Goal: Task Accomplishment & Management: Use online tool/utility

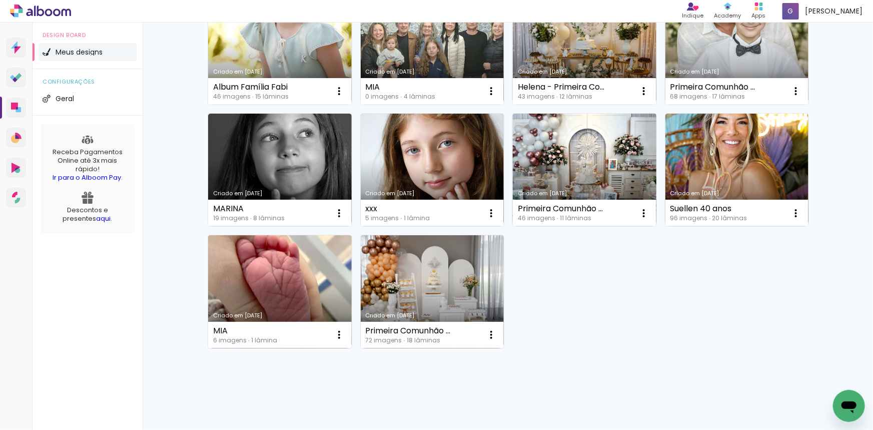
scroll to position [391, 0]
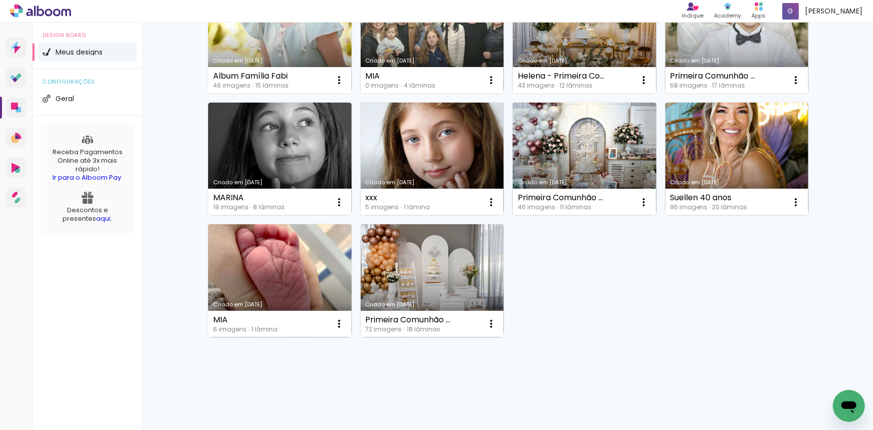
click at [545, 149] on link "Criado em 06/07/23" at bounding box center [585, 159] width 144 height 113
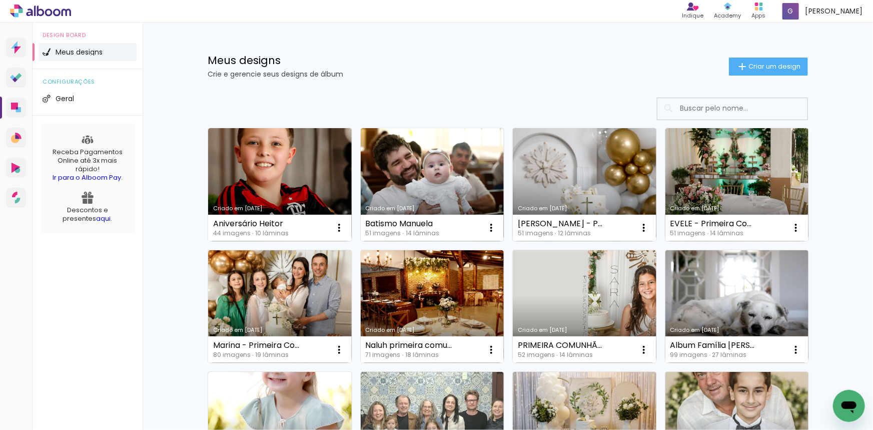
click at [46, 13] on icon at bounding box center [49, 13] width 8 height 8
